Goal: Obtain resource: Download file/media

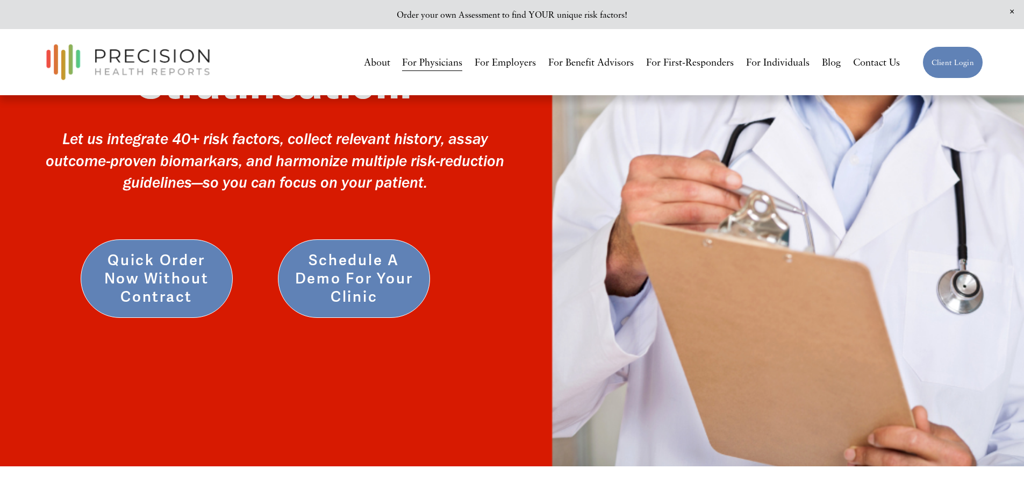
scroll to position [215, 0]
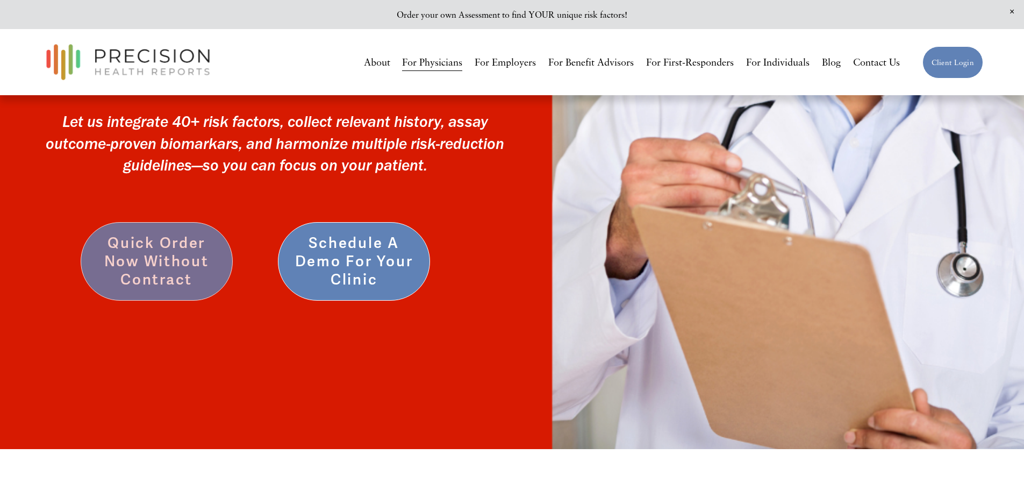
click at [167, 264] on link "Quick Order Now without Contract" at bounding box center [157, 261] width 152 height 78
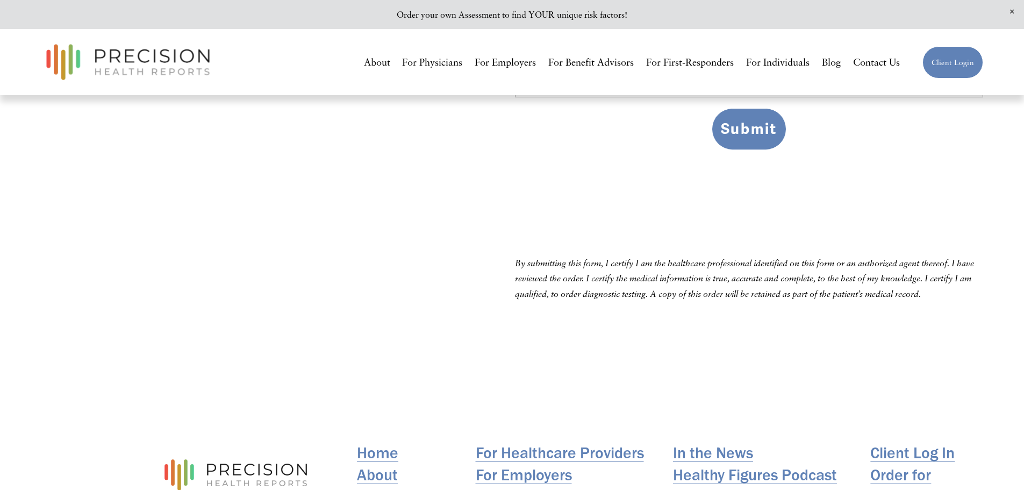
scroll to position [752, 0]
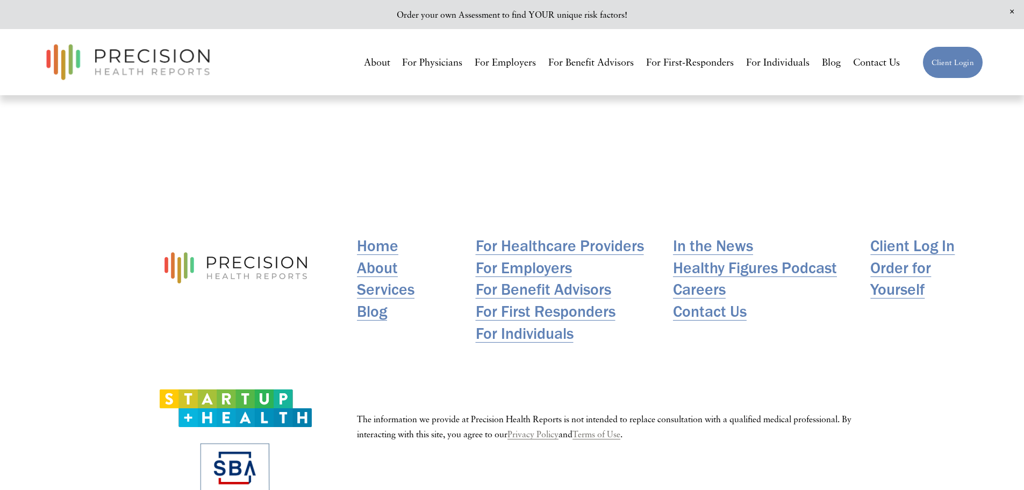
click at [432, 62] on link "For Physicians" at bounding box center [432, 63] width 60 height 20
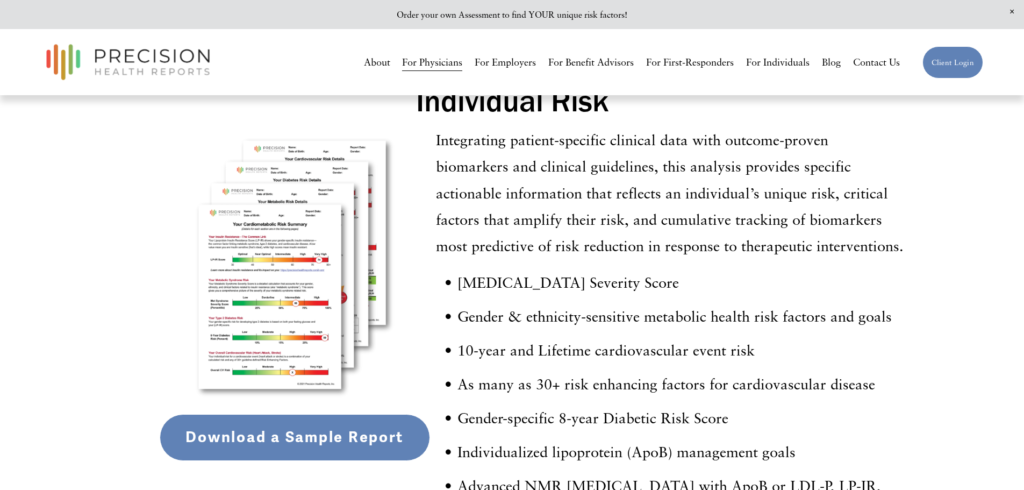
scroll to position [1877, 0]
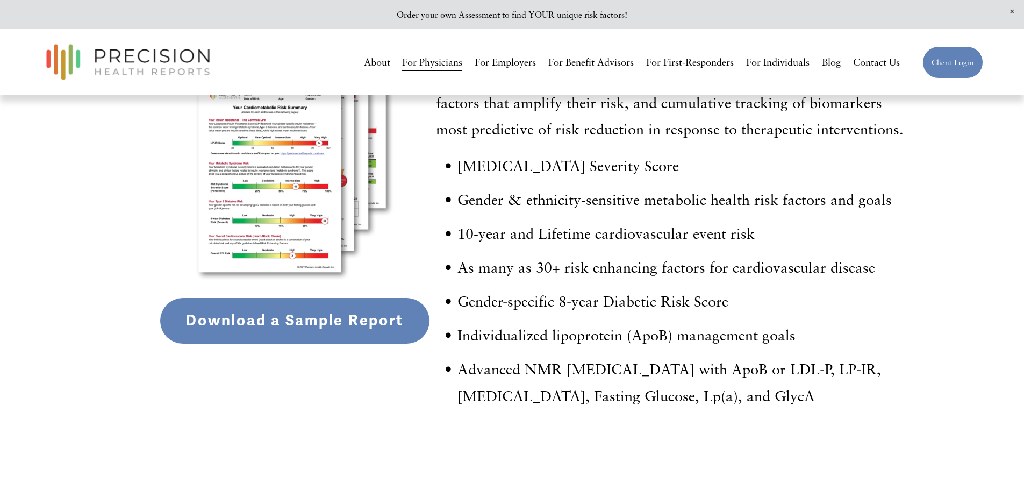
click at [286, 332] on link "Download a Sample Report" at bounding box center [295, 320] width 270 height 46
